Goal: Navigation & Orientation: Find specific page/section

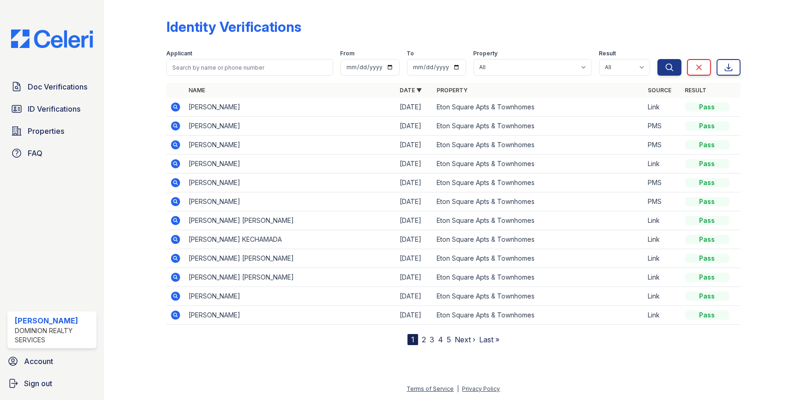
click at [35, 110] on span "ID Verifications" at bounding box center [54, 108] width 53 height 11
click at [48, 83] on span "Doc Verifications" at bounding box center [58, 86] width 60 height 11
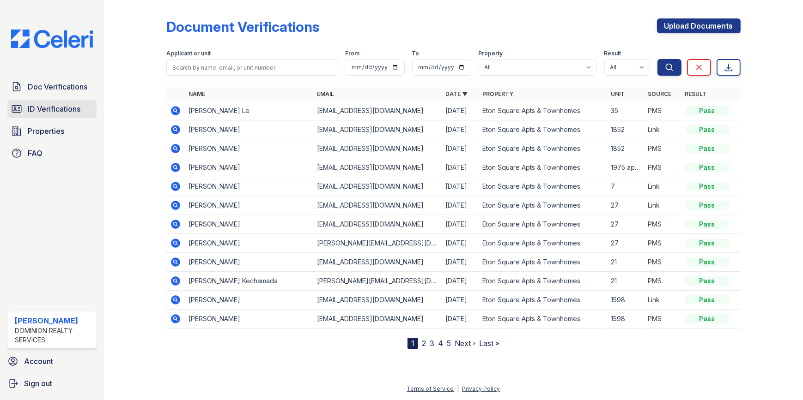
click at [47, 109] on span "ID Verifications" at bounding box center [54, 108] width 53 height 11
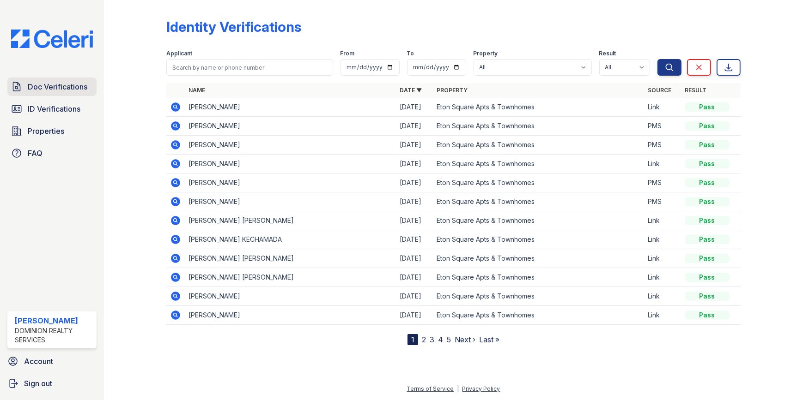
click at [59, 85] on span "Doc Verifications" at bounding box center [58, 86] width 60 height 11
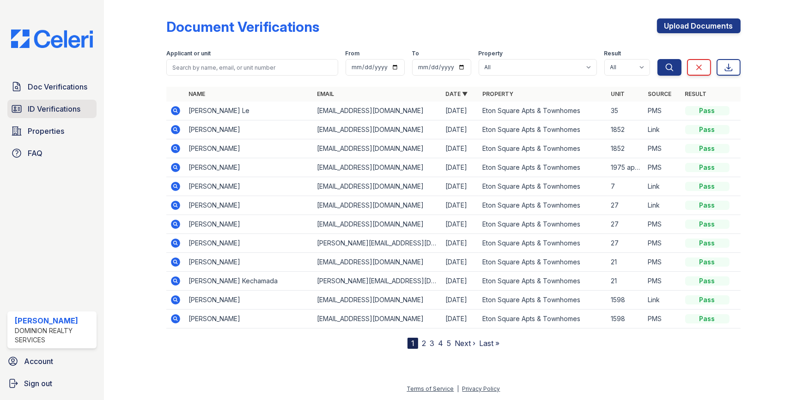
click at [60, 110] on span "ID Verifications" at bounding box center [54, 108] width 53 height 11
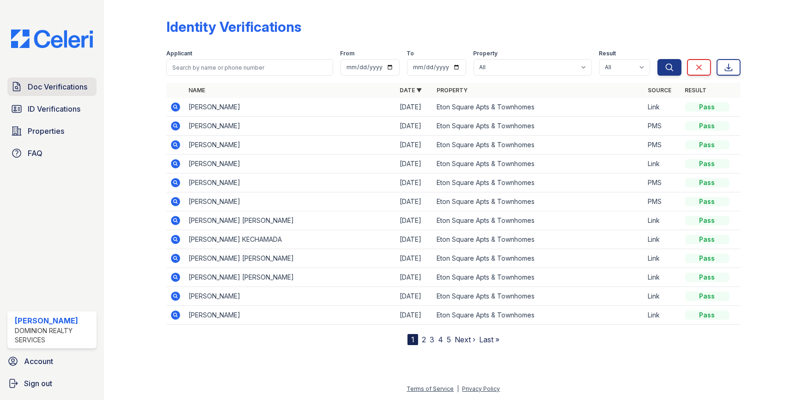
click at [41, 81] on span "Doc Verifications" at bounding box center [58, 86] width 60 height 11
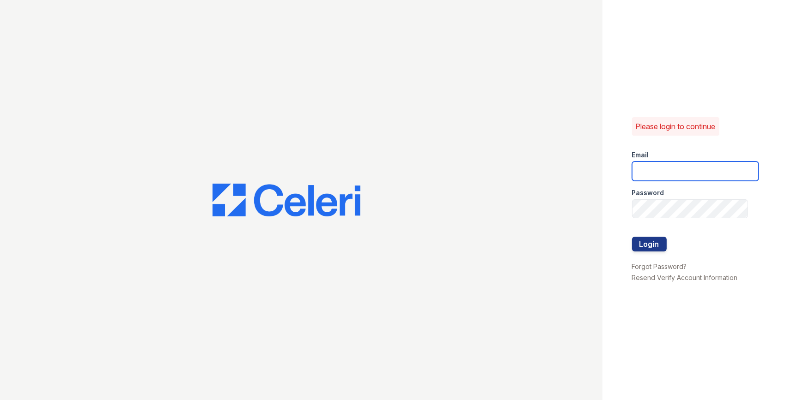
type input "[EMAIL_ADDRESS][DOMAIN_NAME]"
click at [654, 242] on button "Login" at bounding box center [649, 244] width 35 height 15
